Goal: Navigation & Orientation: Understand site structure

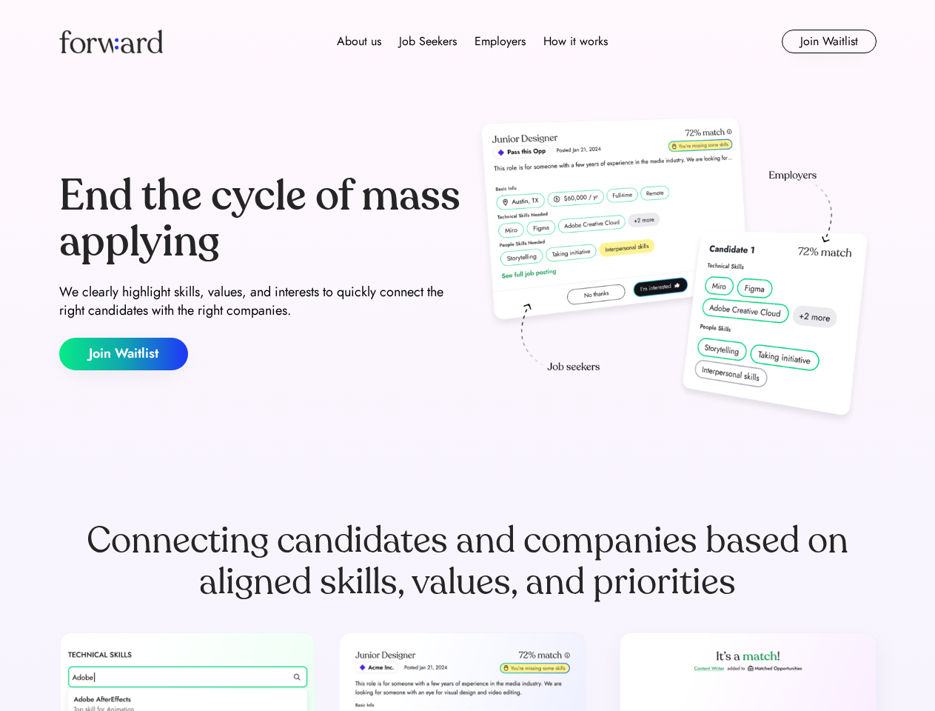
click at [467, 355] on div "End the cycle of mass applying We clearly highlight skills, values, and interes…" at bounding box center [467, 272] width 817 height 318
click at [468, 41] on div "About us Job Seekers Employers How it works" at bounding box center [472, 42] width 583 height 18
click at [111, 41] on img at bounding box center [111, 42] width 104 height 24
click at [472, 41] on div "About us Job Seekers Employers How it works" at bounding box center [472, 42] width 583 height 18
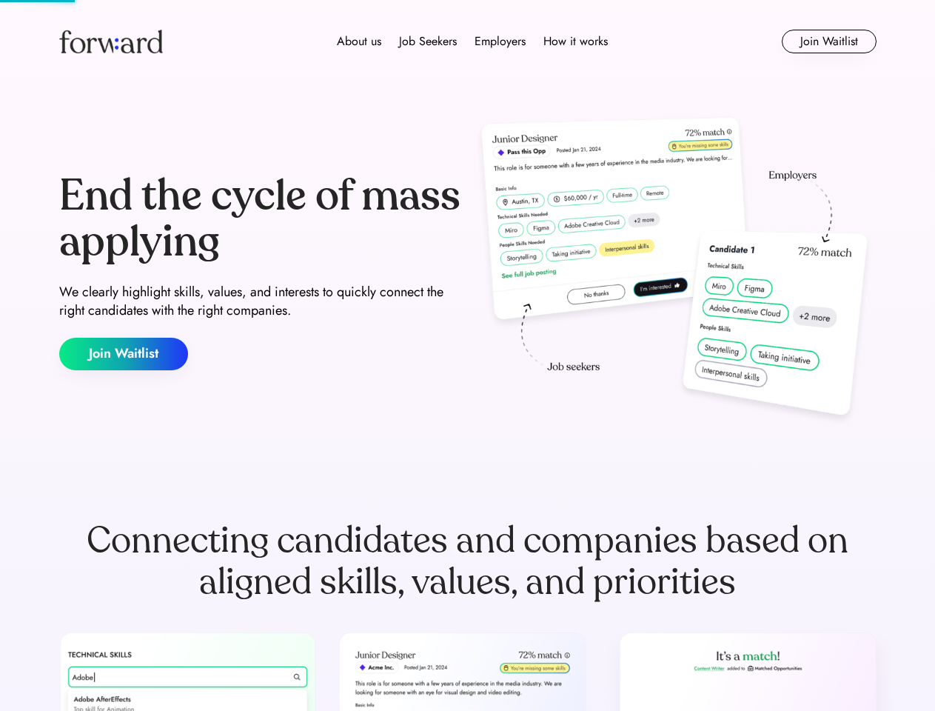
click at [359, 41] on div "About us" at bounding box center [359, 42] width 44 height 18
click at [428, 41] on div "Job Seekers" at bounding box center [428, 42] width 58 height 18
click at [500, 41] on div "Employers" at bounding box center [500, 42] width 51 height 18
click at [575, 41] on div "How it works" at bounding box center [575, 42] width 64 height 18
click at [829, 41] on button "Join Waitlist" at bounding box center [829, 42] width 95 height 24
